Goal: Information Seeking & Learning: Check status

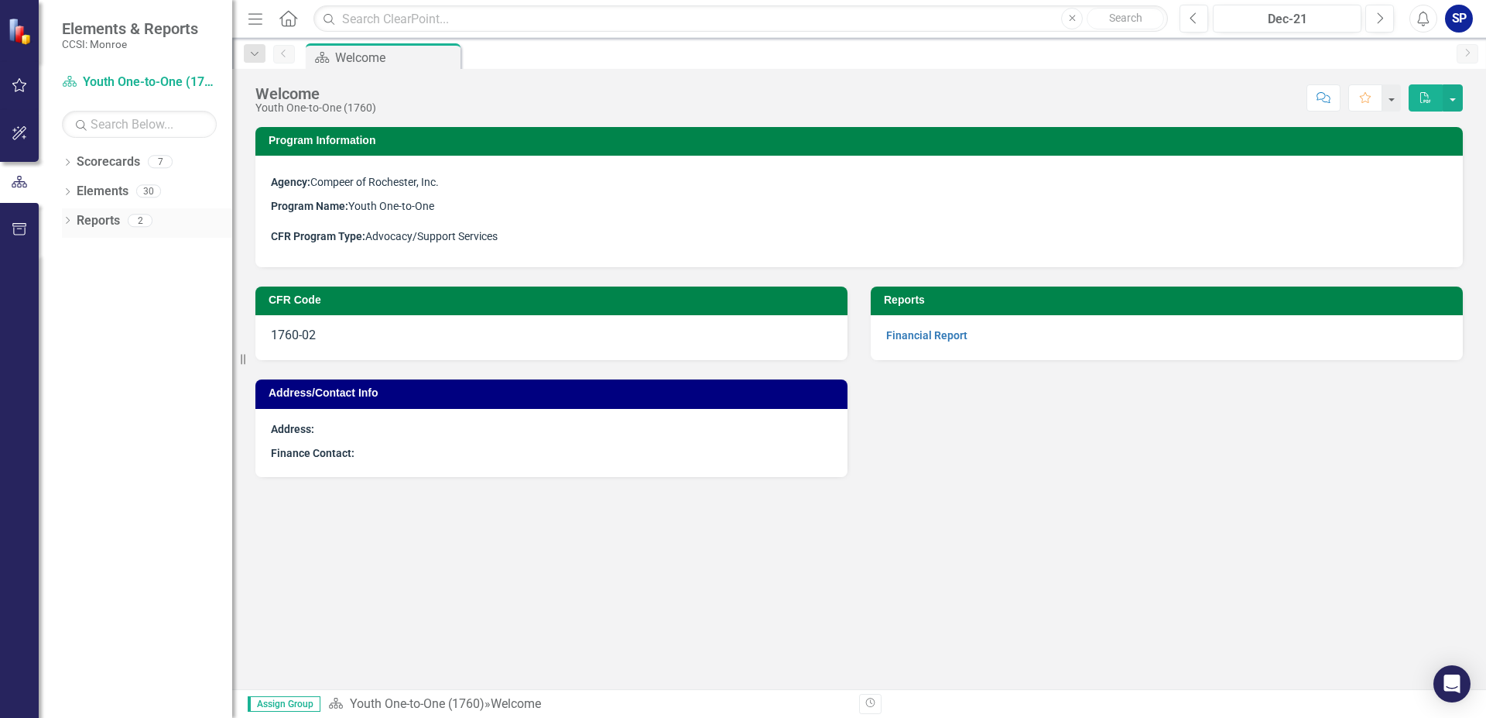
click at [95, 226] on link "Reports" at bounding box center [98, 221] width 43 height 18
click at [68, 222] on icon at bounding box center [68, 220] width 4 height 7
click at [288, 18] on icon "Home" at bounding box center [288, 18] width 20 height 16
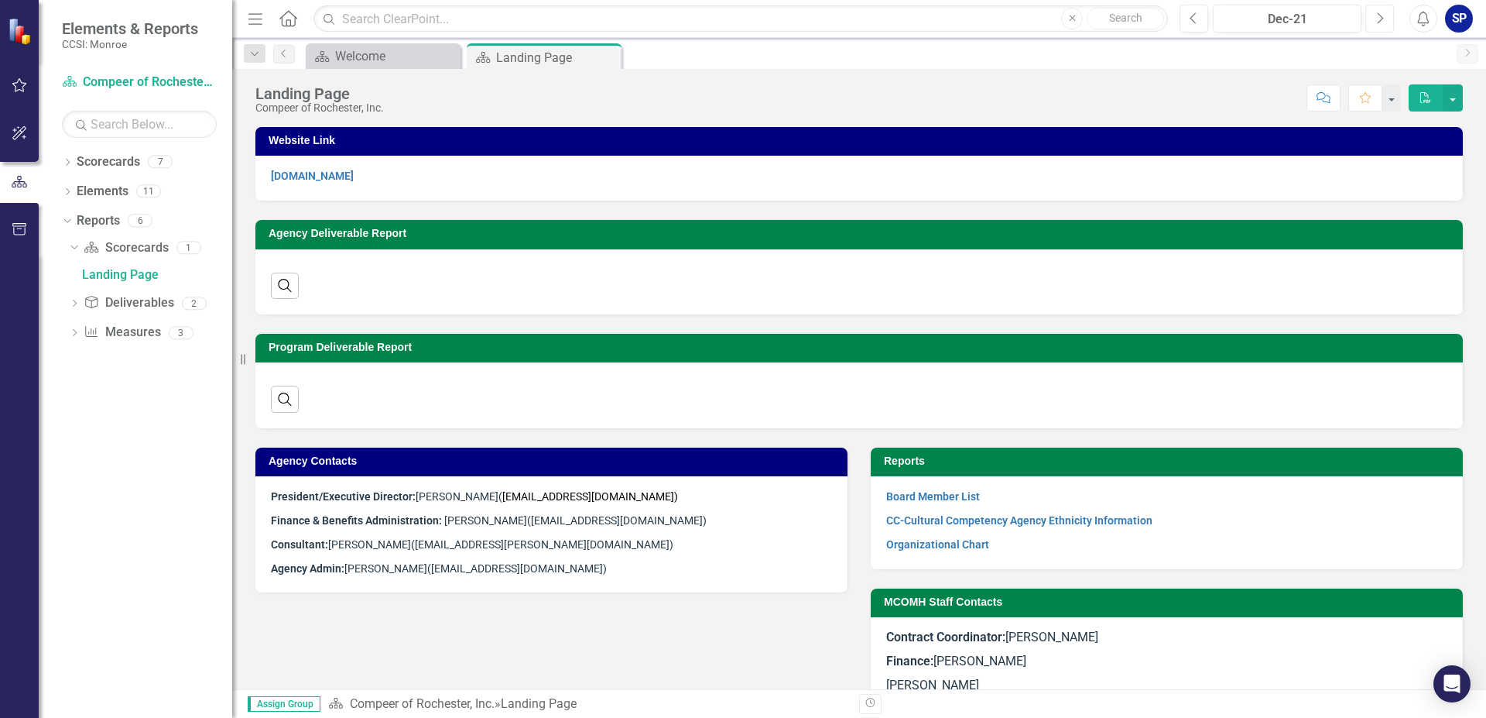
click at [1378, 19] on icon "Next" at bounding box center [1380, 19] width 9 height 14
click at [1381, 19] on icon "Next" at bounding box center [1380, 19] width 9 height 14
click at [1384, 19] on button "Next" at bounding box center [1380, 19] width 29 height 28
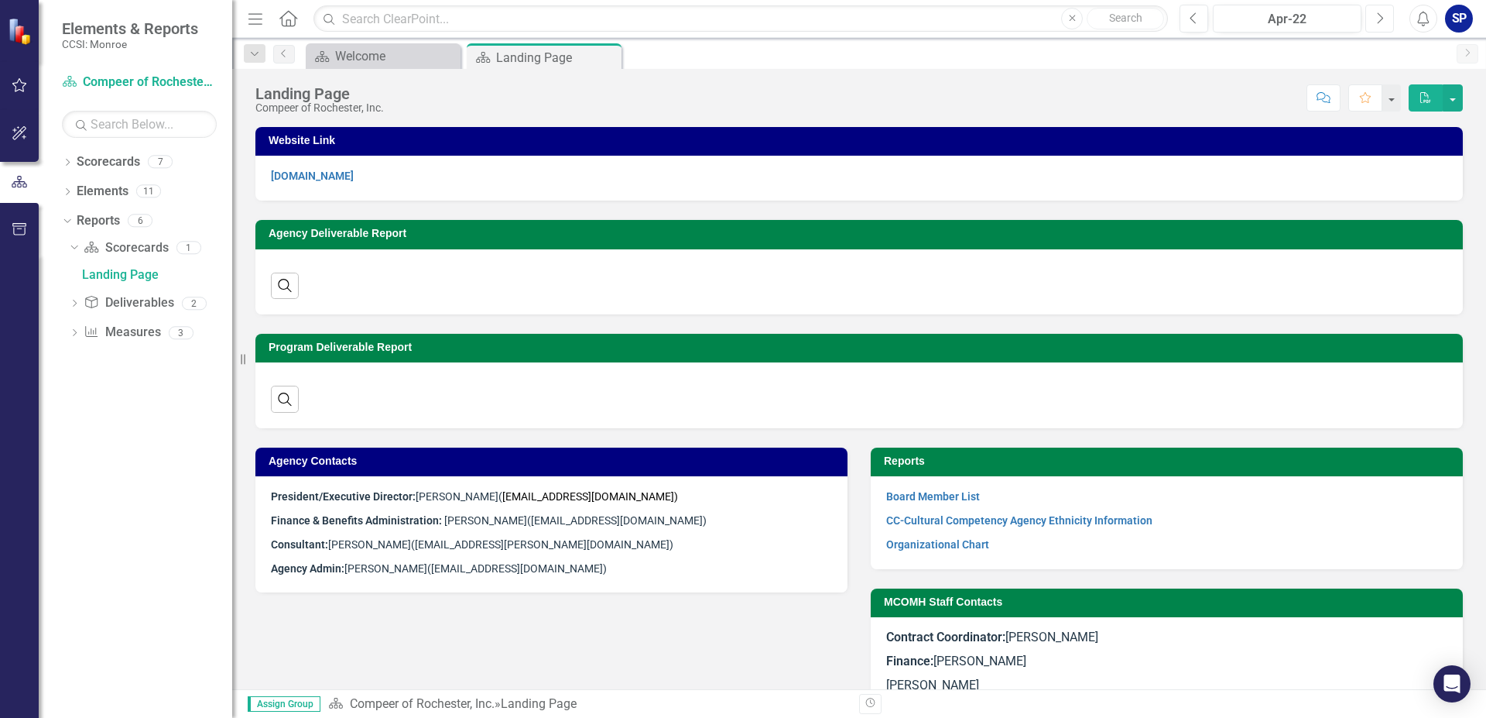
click at [1384, 19] on button "Next" at bounding box center [1380, 19] width 29 height 28
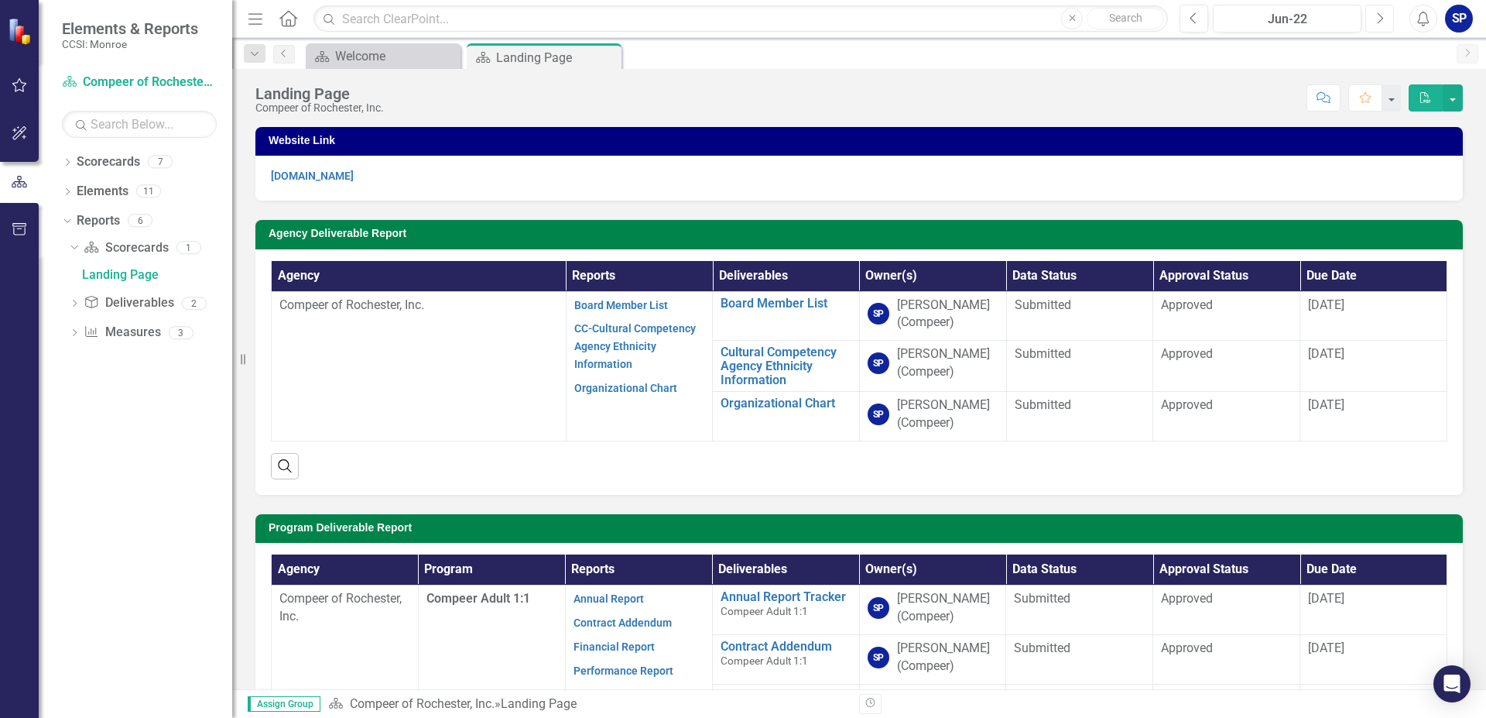
click at [1384, 19] on button "Next" at bounding box center [1380, 19] width 29 height 28
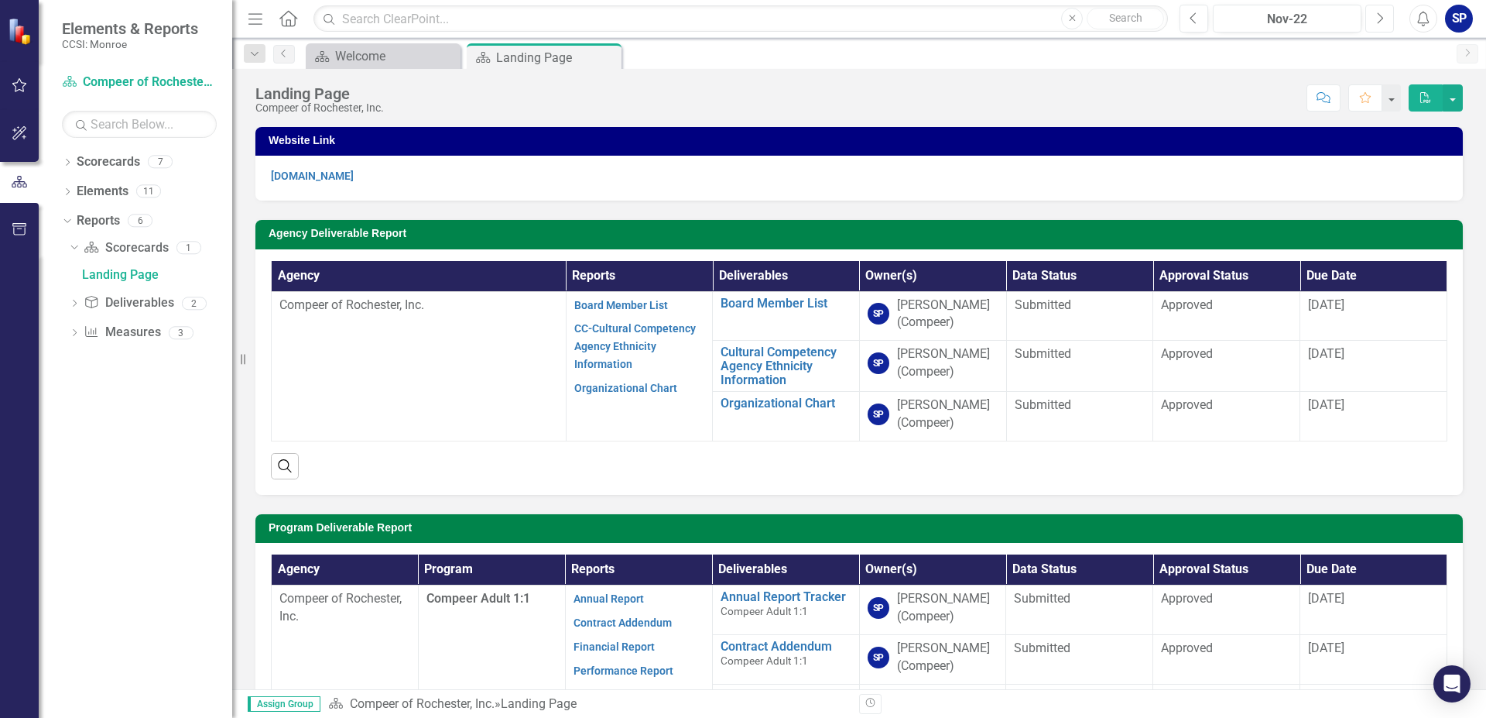
click at [1384, 19] on button "Next" at bounding box center [1380, 19] width 29 height 28
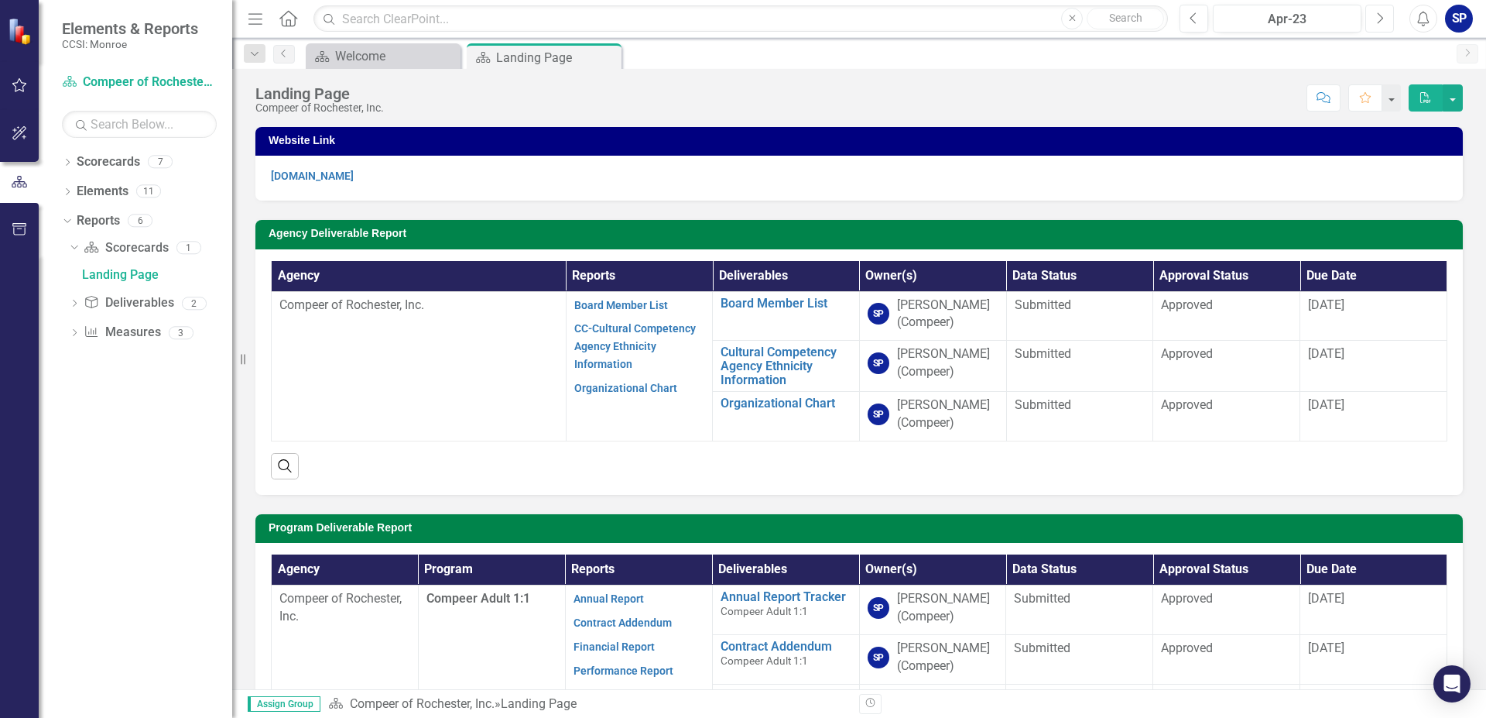
click at [1384, 19] on button "Next" at bounding box center [1380, 19] width 29 height 28
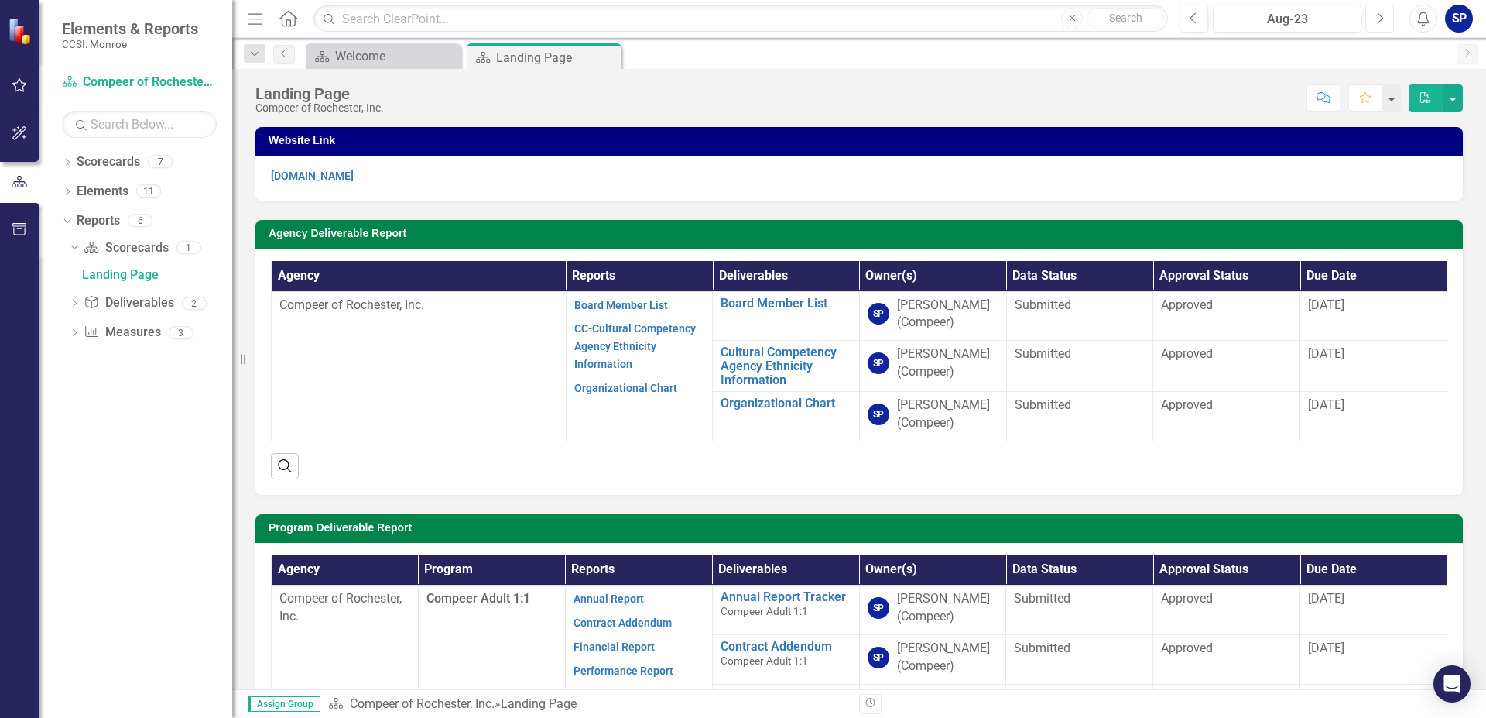
click at [1384, 19] on button "Next" at bounding box center [1380, 19] width 29 height 28
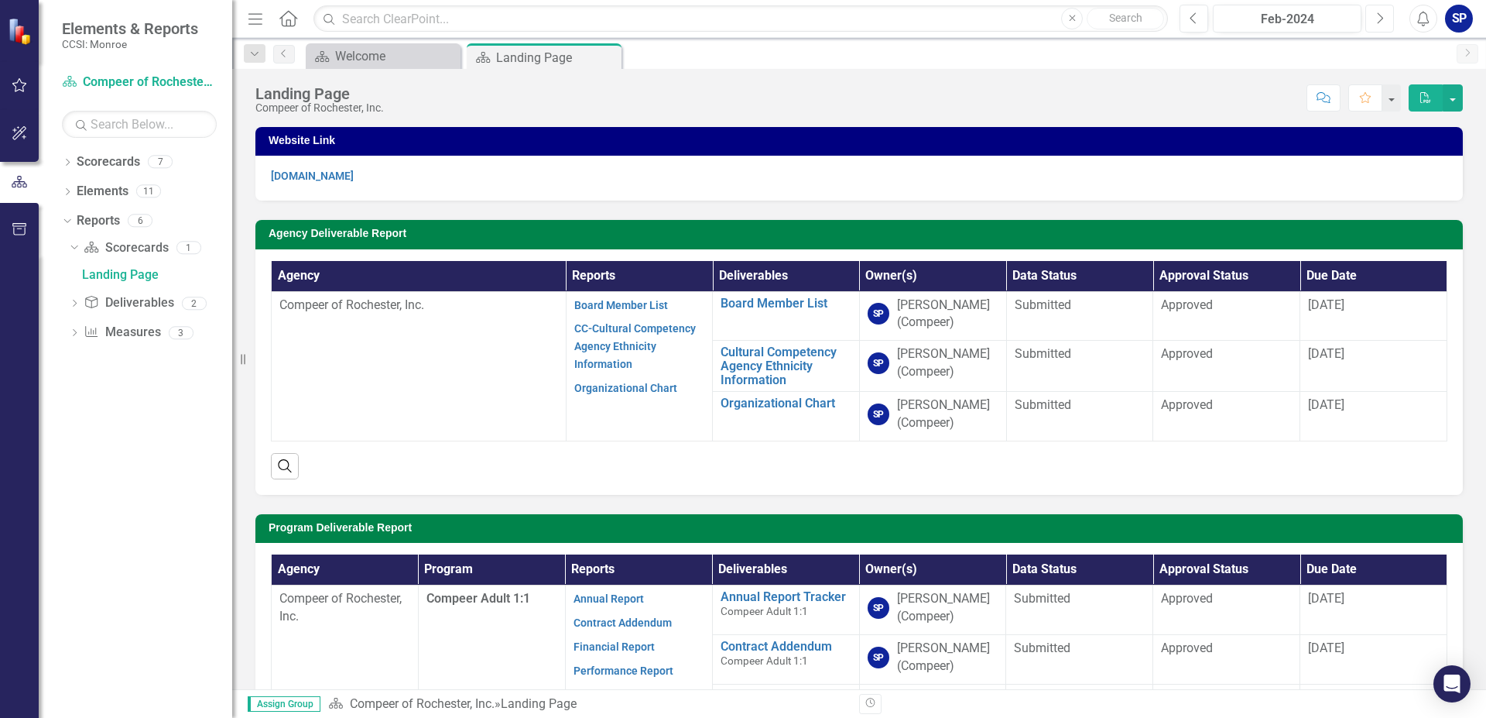
click at [1384, 19] on button "Next" at bounding box center [1380, 19] width 29 height 28
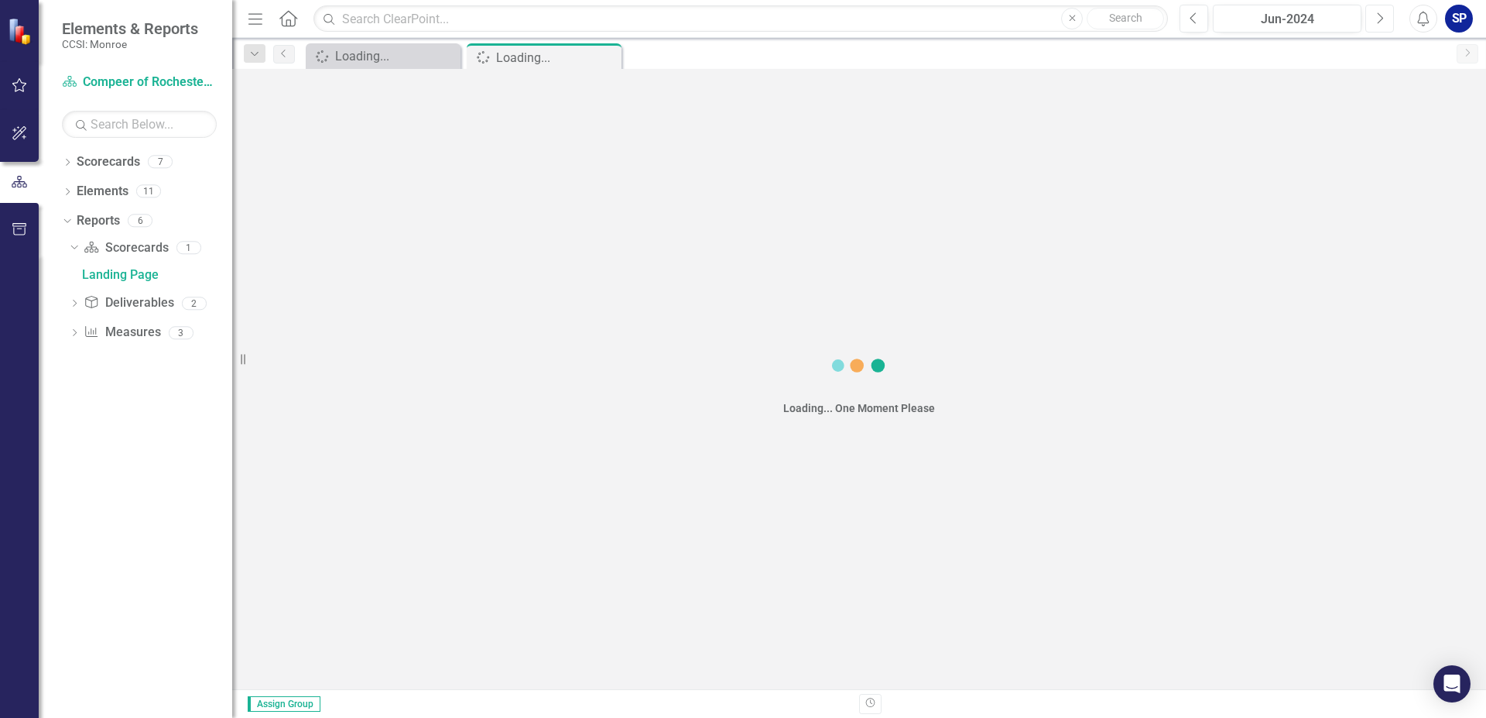
click at [1384, 19] on button "Next" at bounding box center [1380, 19] width 29 height 28
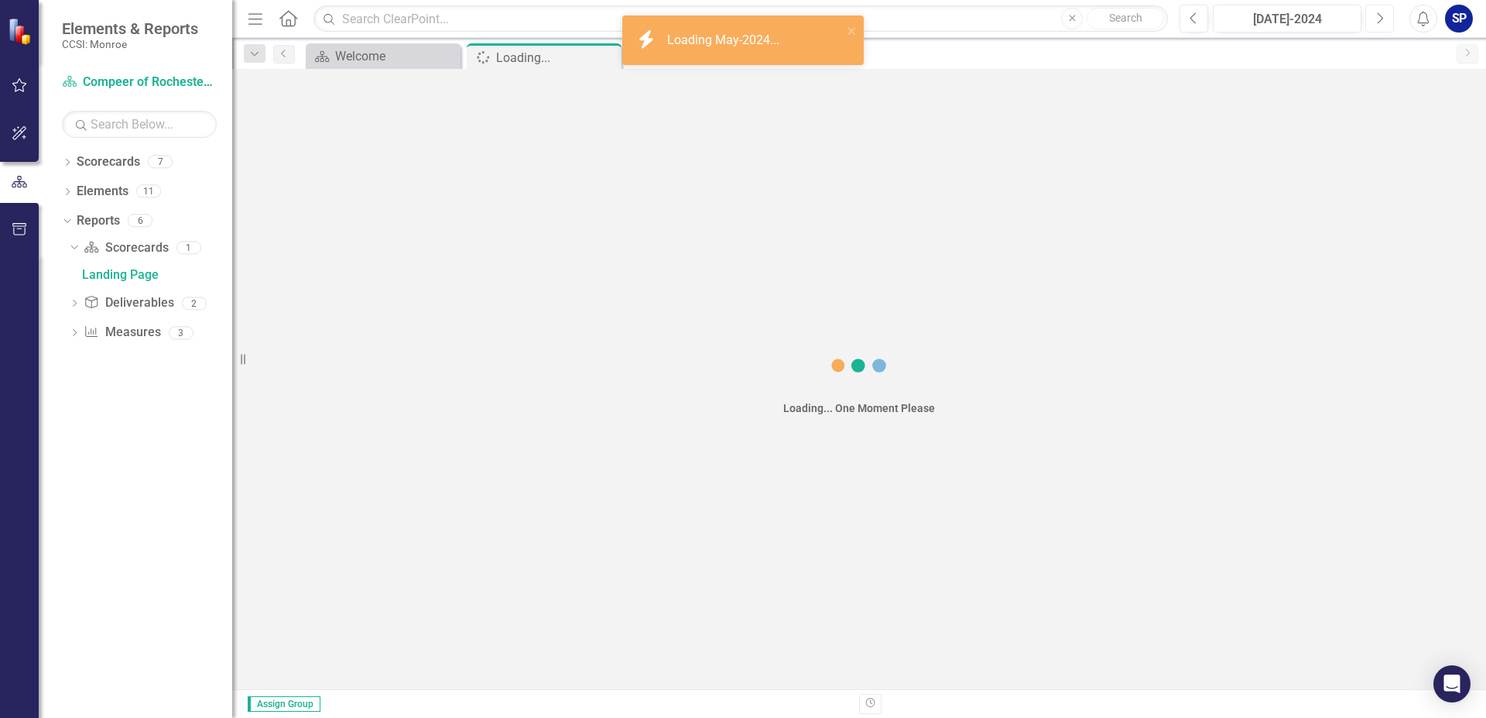
click at [1384, 19] on button "Next" at bounding box center [1380, 19] width 29 height 28
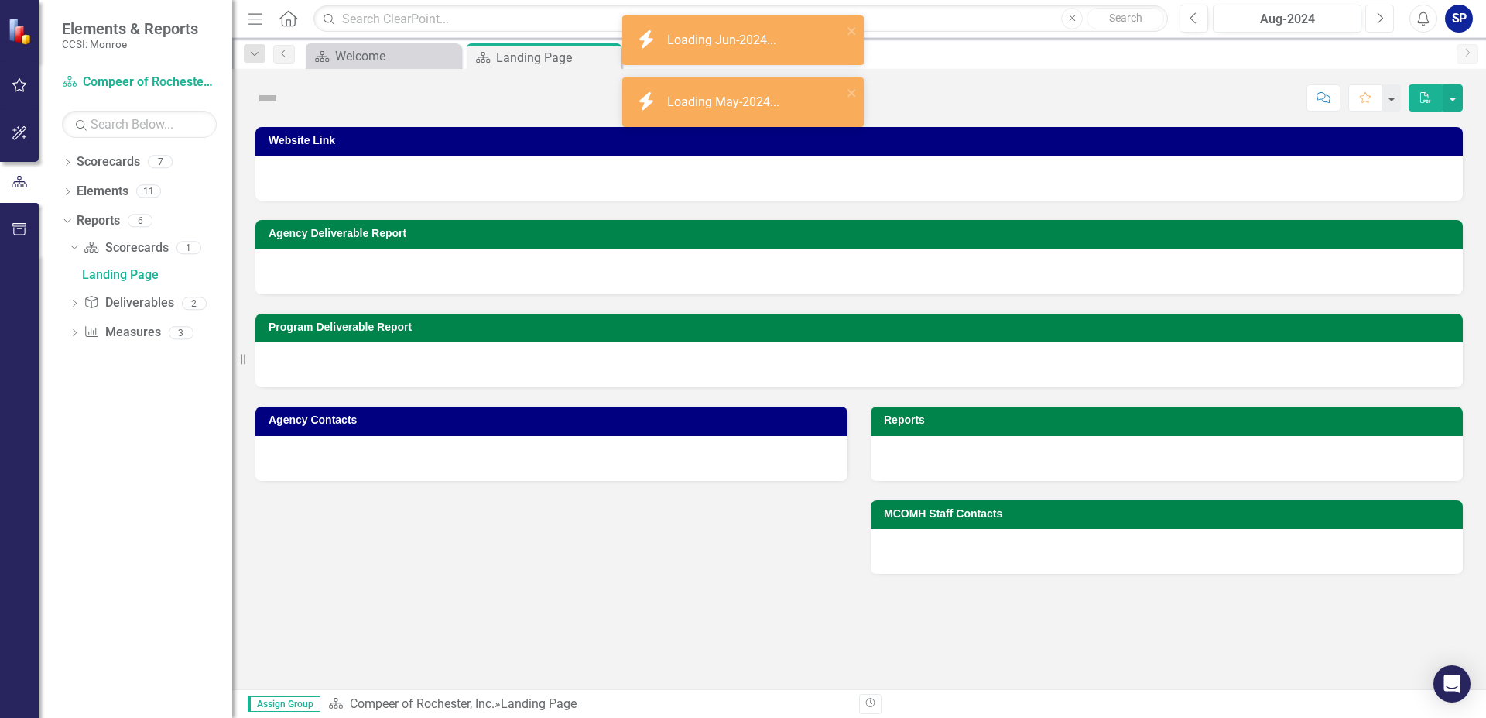
click at [1384, 19] on button "Next" at bounding box center [1380, 19] width 29 height 28
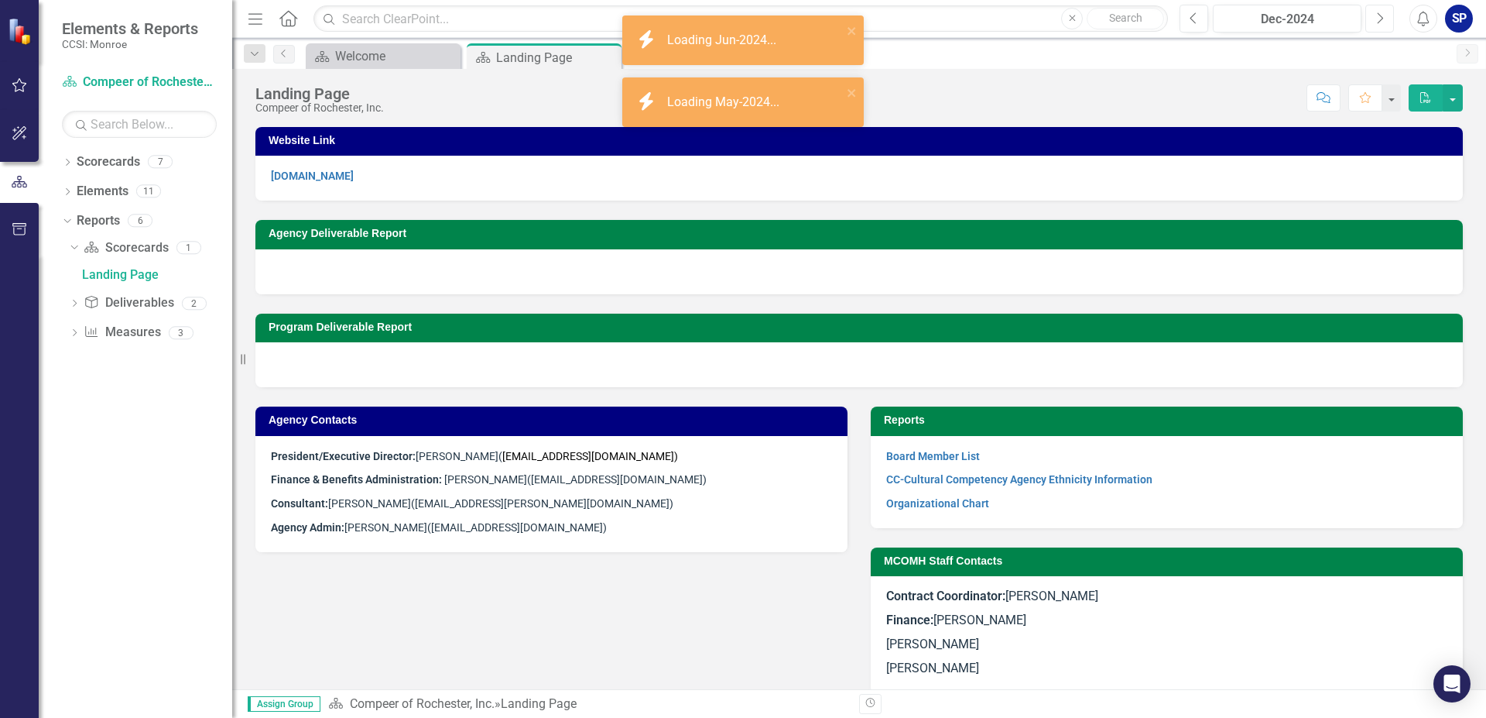
click at [1384, 19] on button "Next" at bounding box center [1380, 19] width 29 height 28
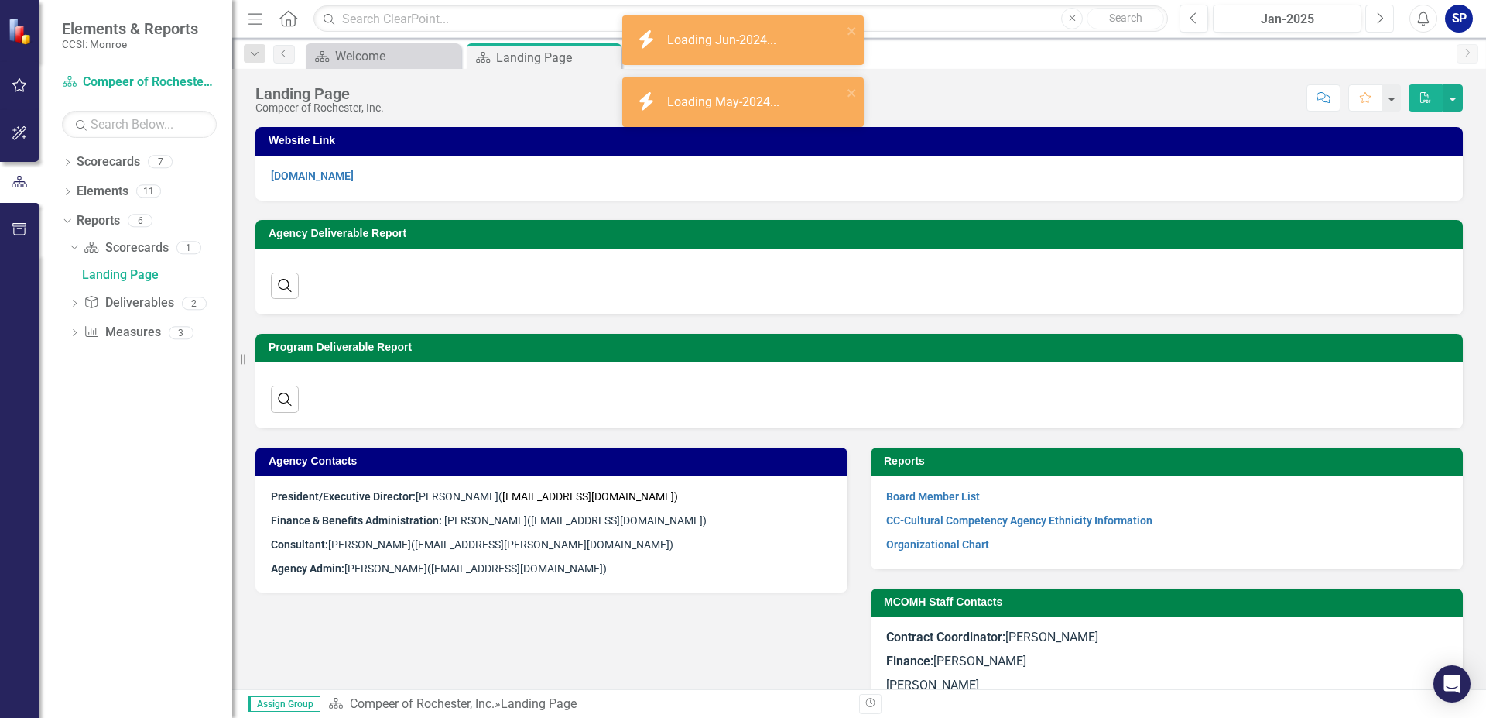
click at [1384, 19] on button "Next" at bounding box center [1380, 19] width 29 height 28
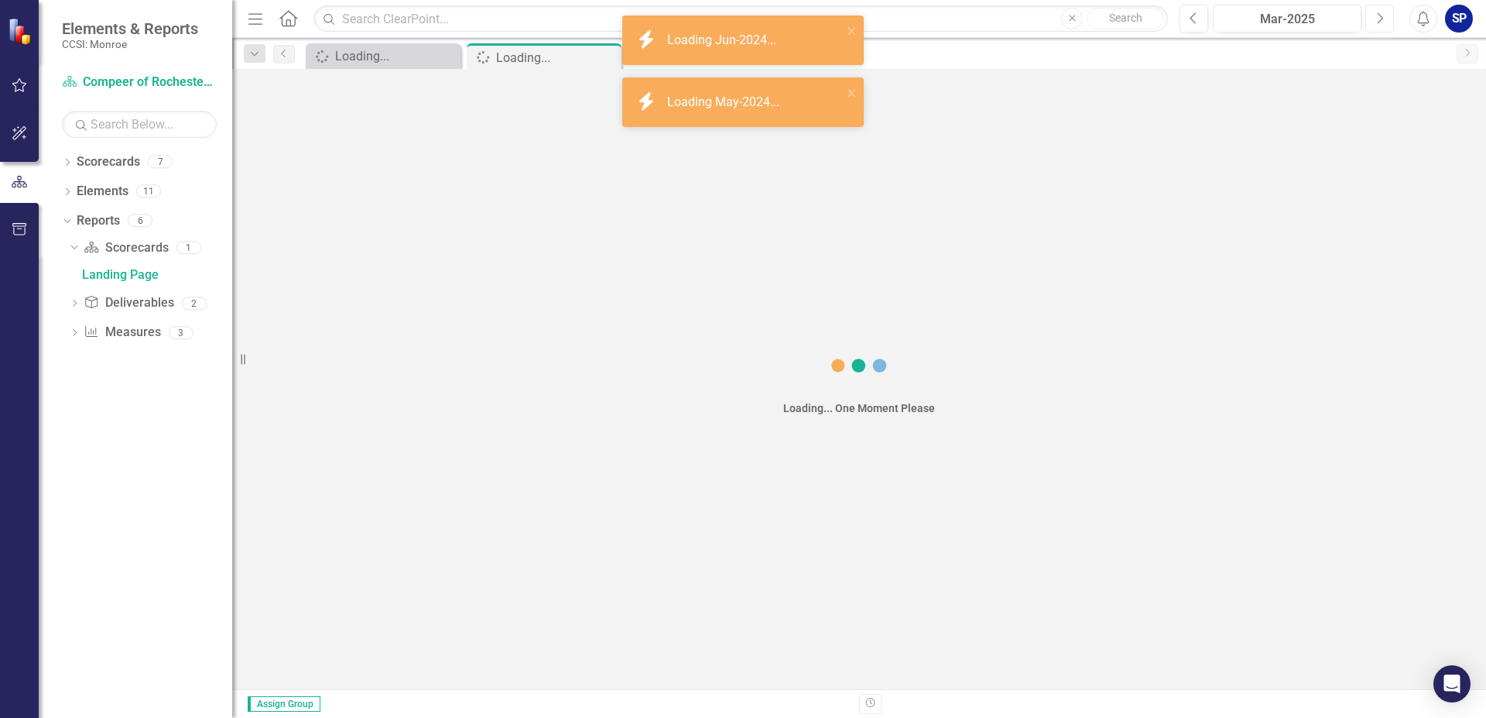
click at [1384, 19] on button "Next" at bounding box center [1380, 19] width 29 height 28
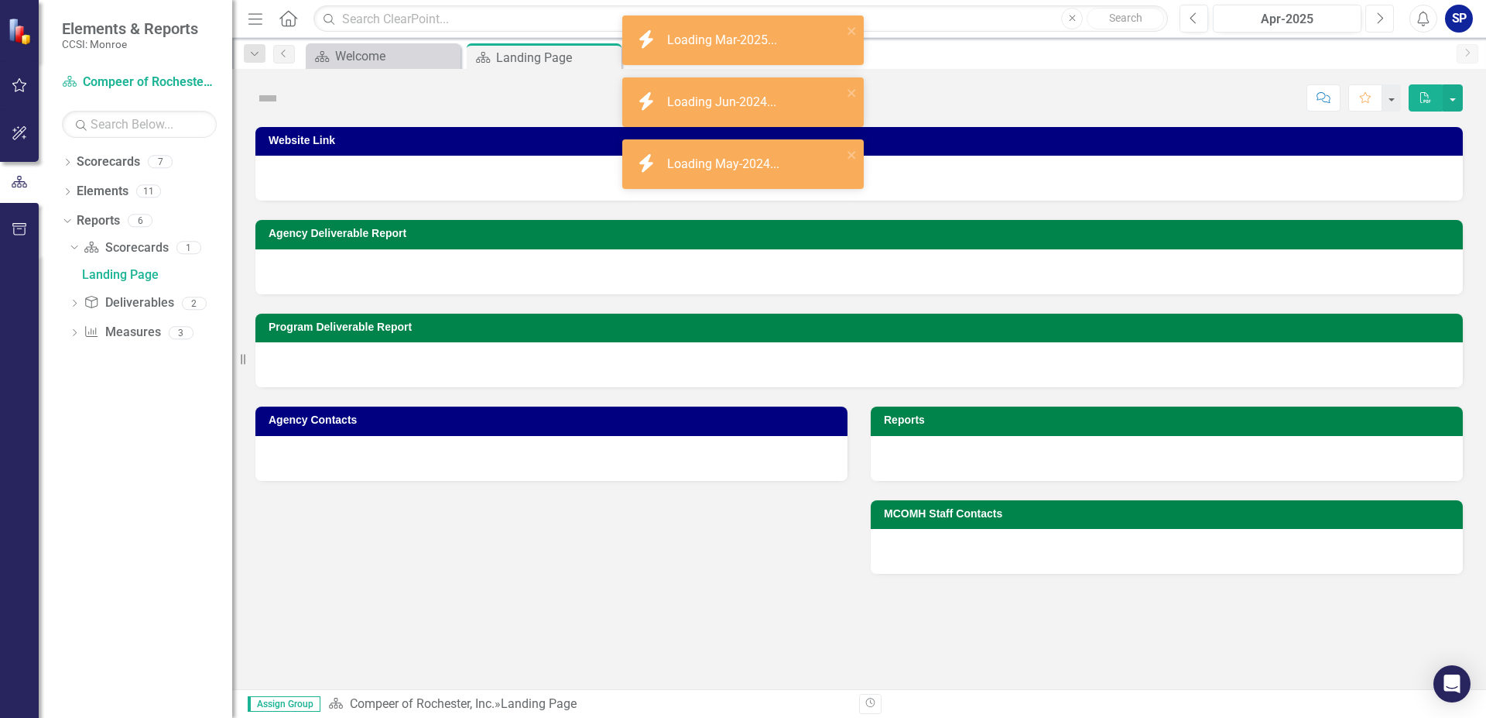
click at [1384, 19] on button "Next" at bounding box center [1380, 19] width 29 height 28
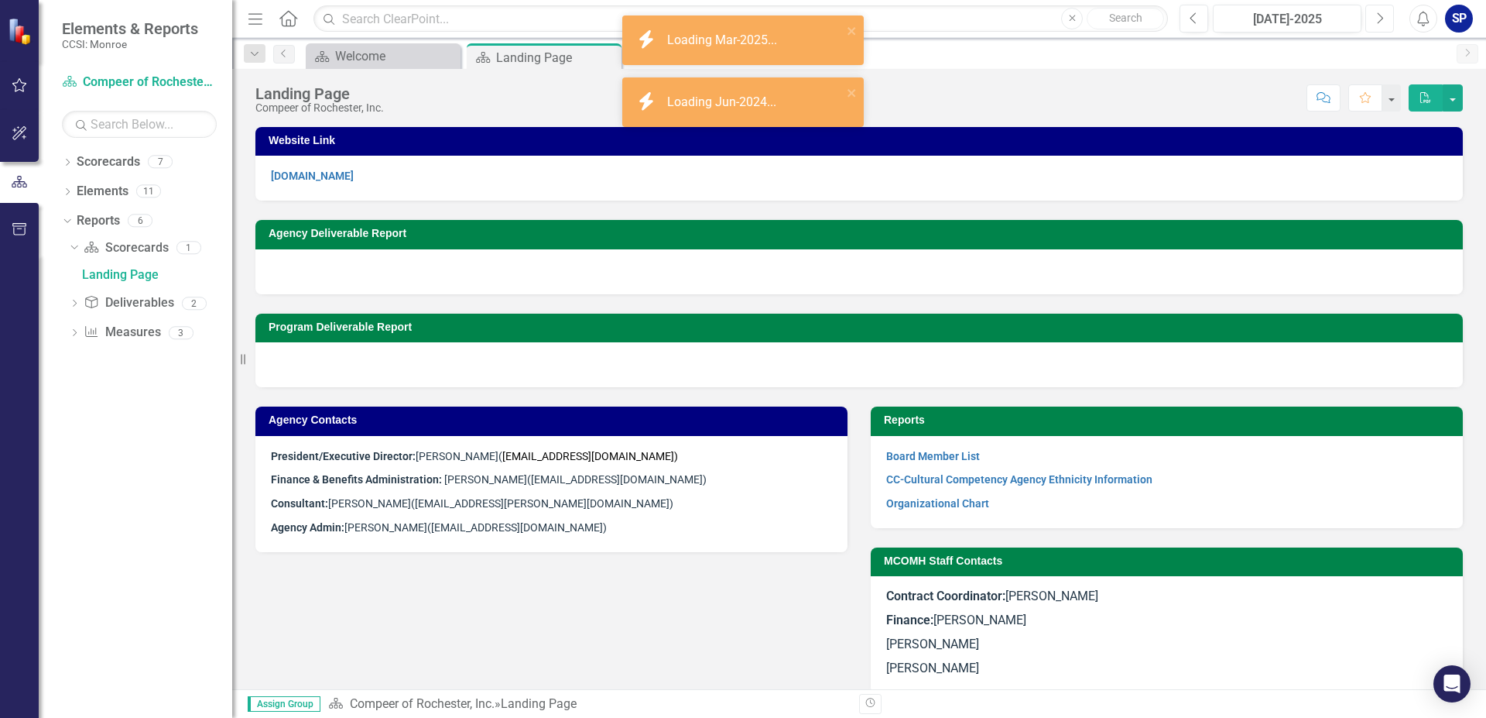
click at [1384, 19] on button "Next" at bounding box center [1380, 19] width 29 height 28
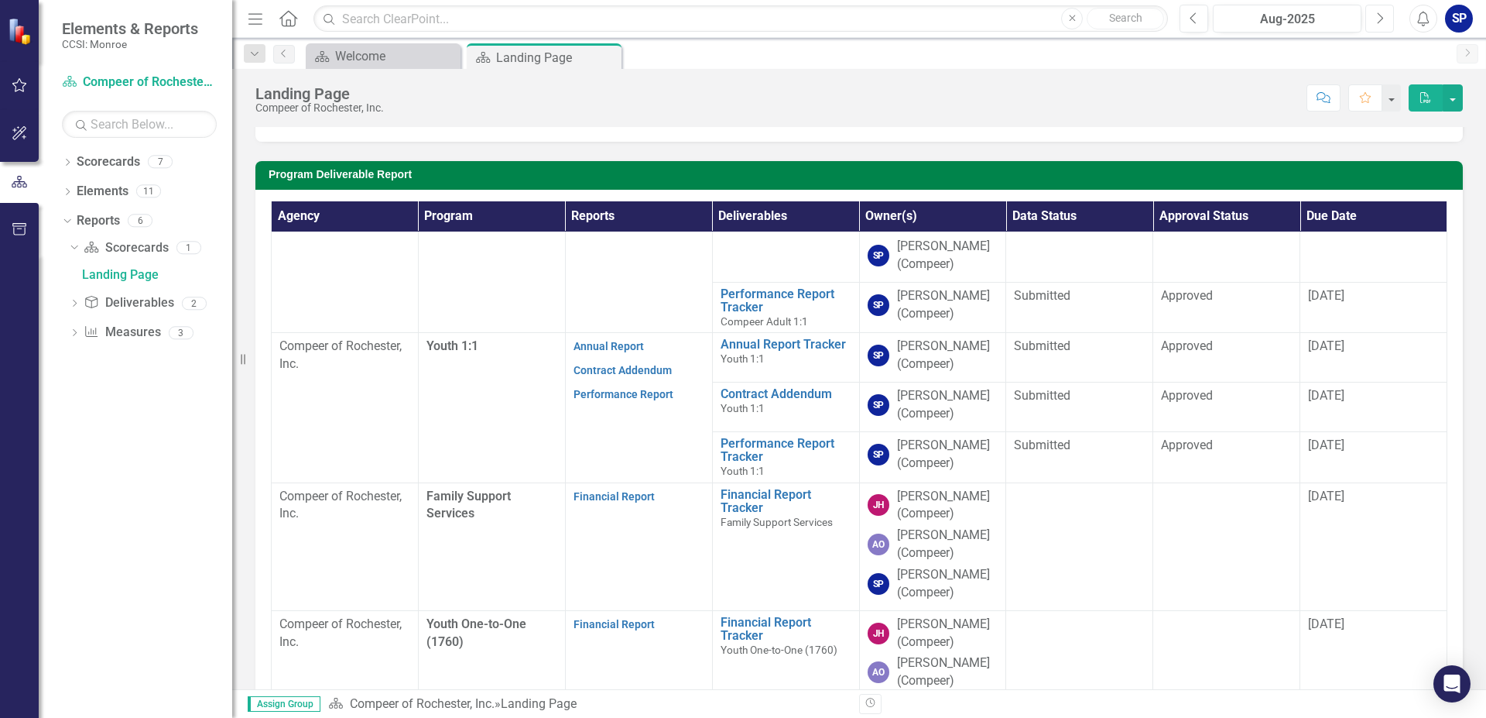
scroll to position [265, 0]
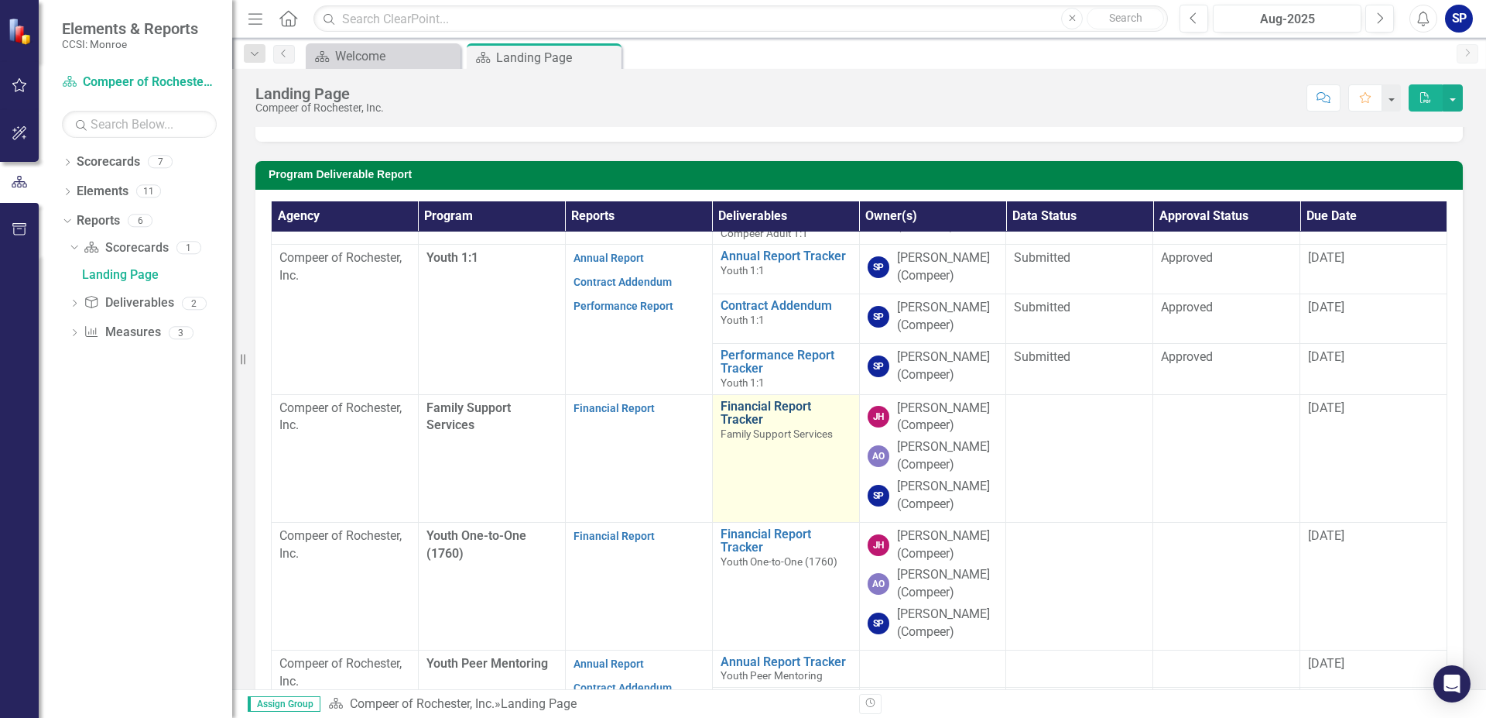
click at [735, 427] on link "Financial Report Tracker" at bounding box center [786, 412] width 131 height 27
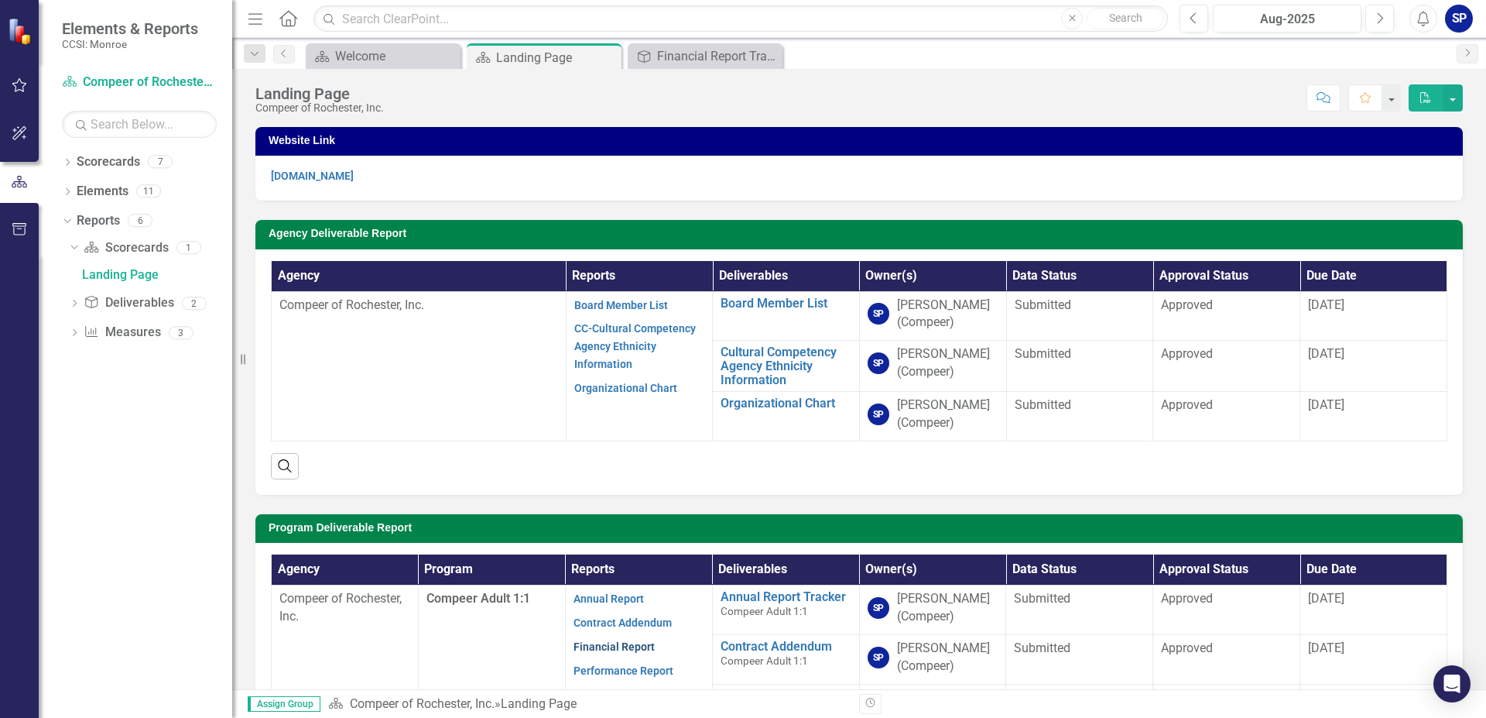
click at [622, 648] on link "Financial Report" at bounding box center [614, 646] width 81 height 12
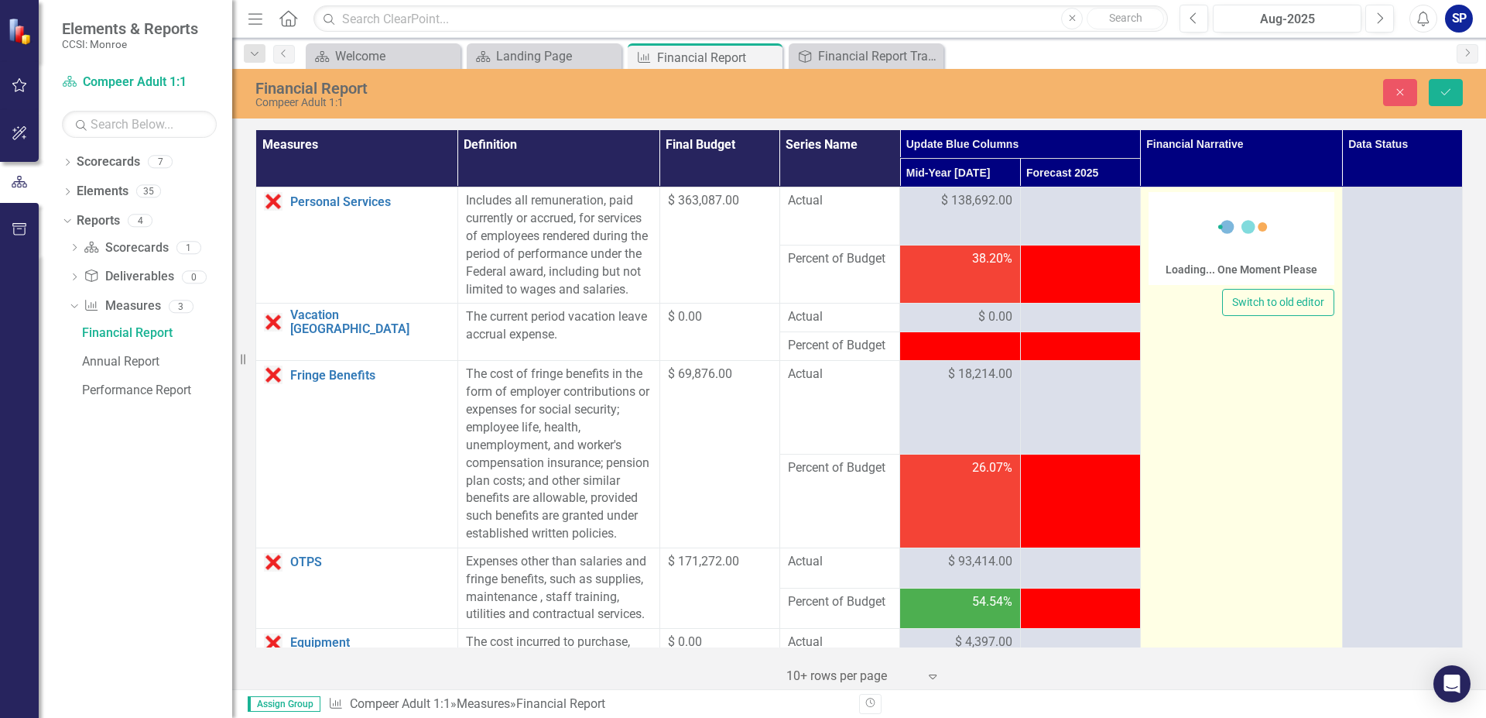
click at [1167, 206] on div "Loading... One Moment Please" at bounding box center [1242, 238] width 186 height 93
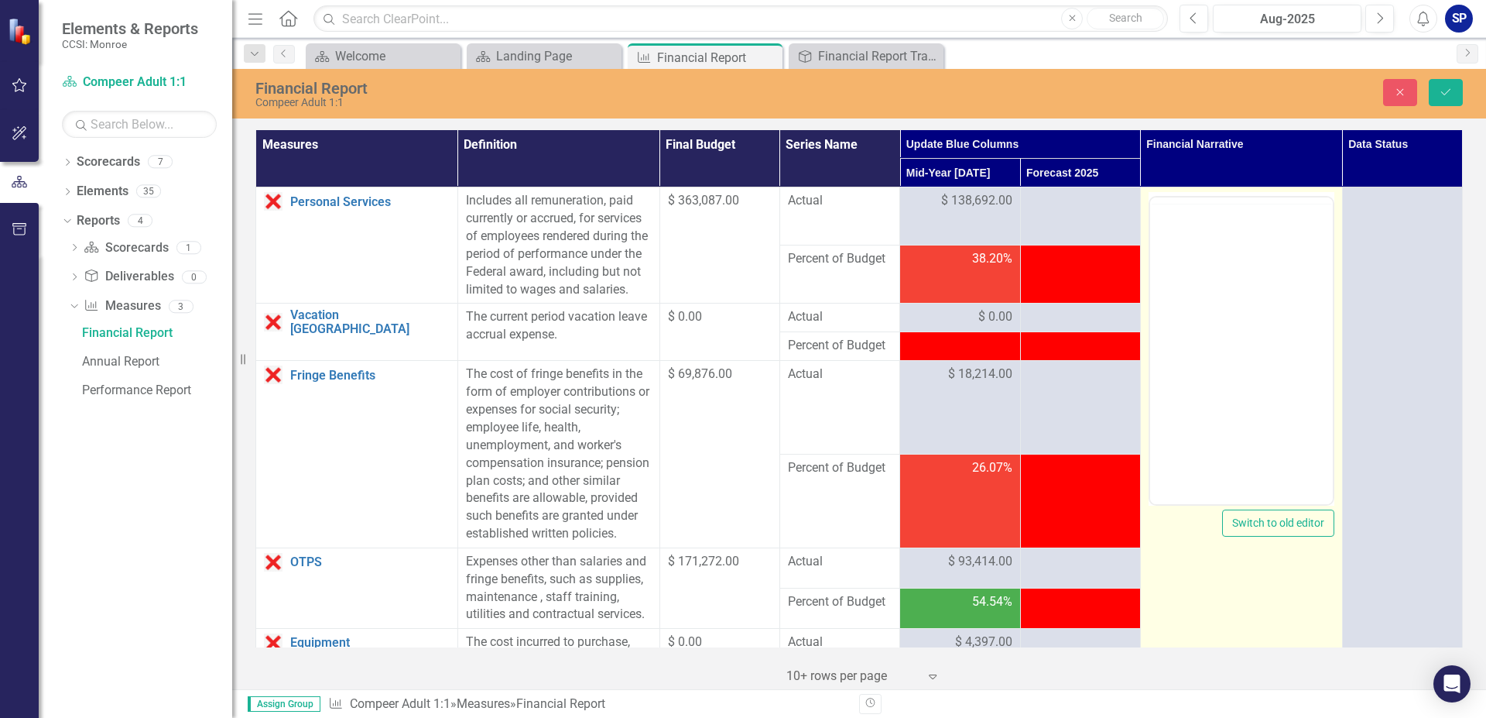
click at [1163, 202] on div at bounding box center [1242, 349] width 186 height 314
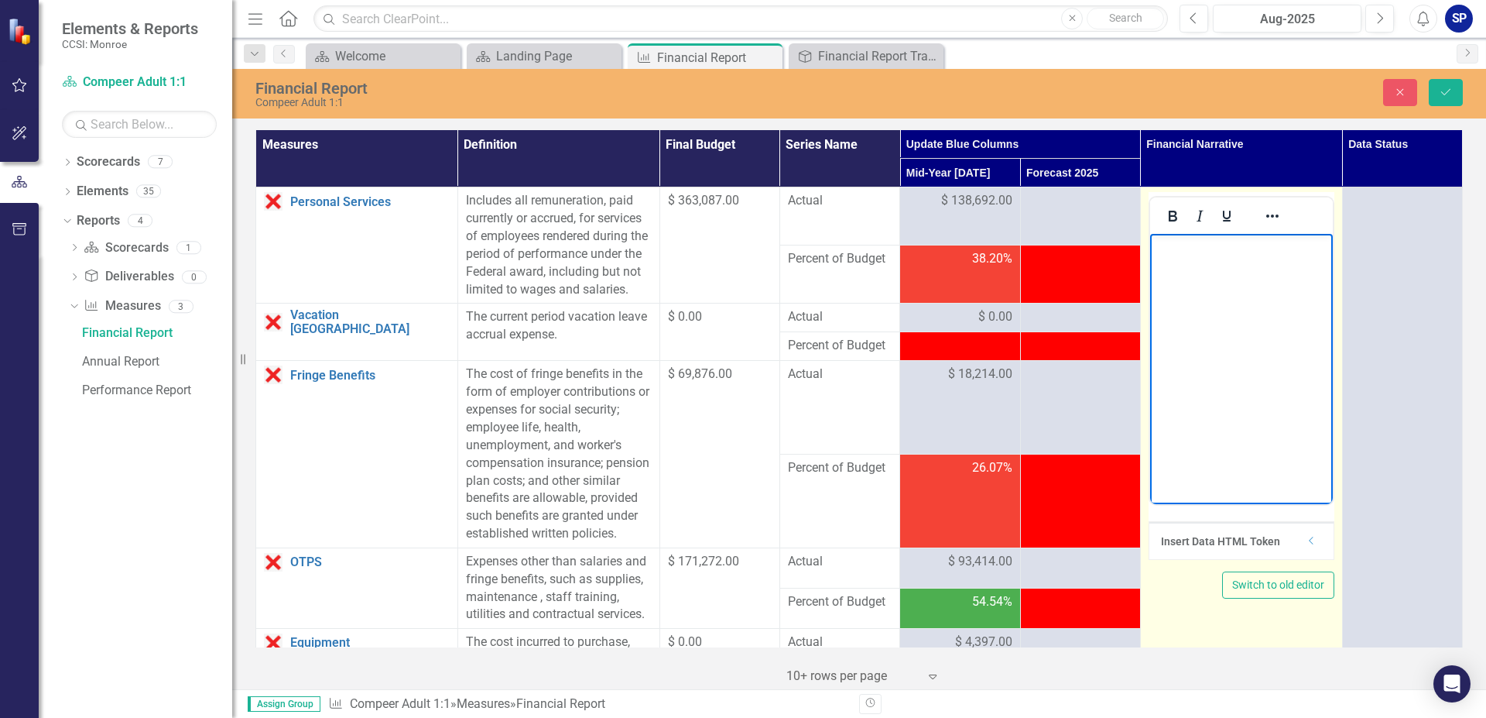
click at [1160, 255] on p "Rich Text Area. Press ALT-0 for help." at bounding box center [1240, 247] width 175 height 19
click at [1254, 262] on p "Vacancies mid year, expect to even out by EOY. Did not receive 75k grant to sup…" at bounding box center [1240, 275] width 175 height 74
